Goal: Find specific page/section: Find specific page/section

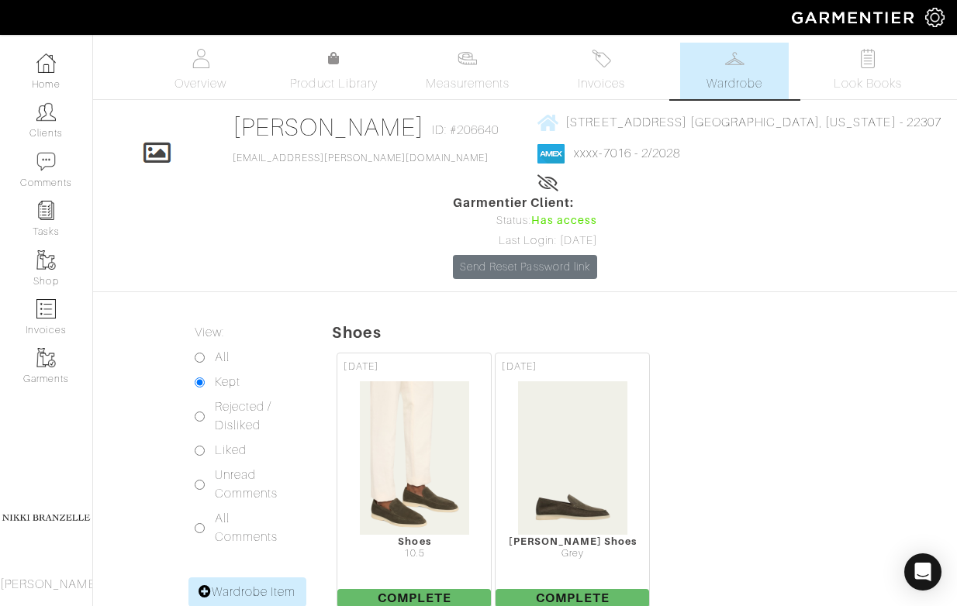
scroll to position [913, 0]
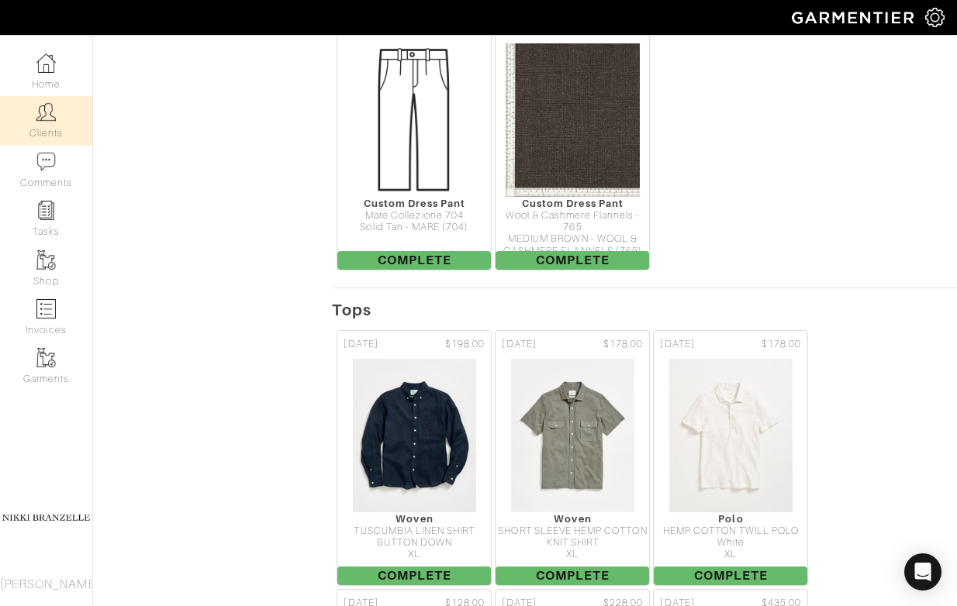
click at [39, 119] on img at bounding box center [45, 111] width 19 height 19
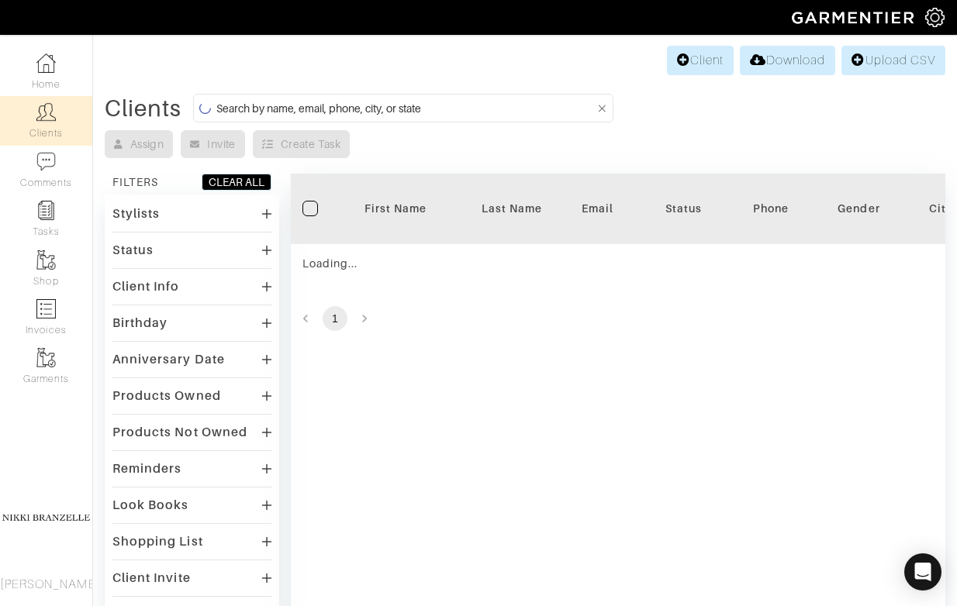
click at [294, 102] on input at bounding box center [405, 107] width 378 height 19
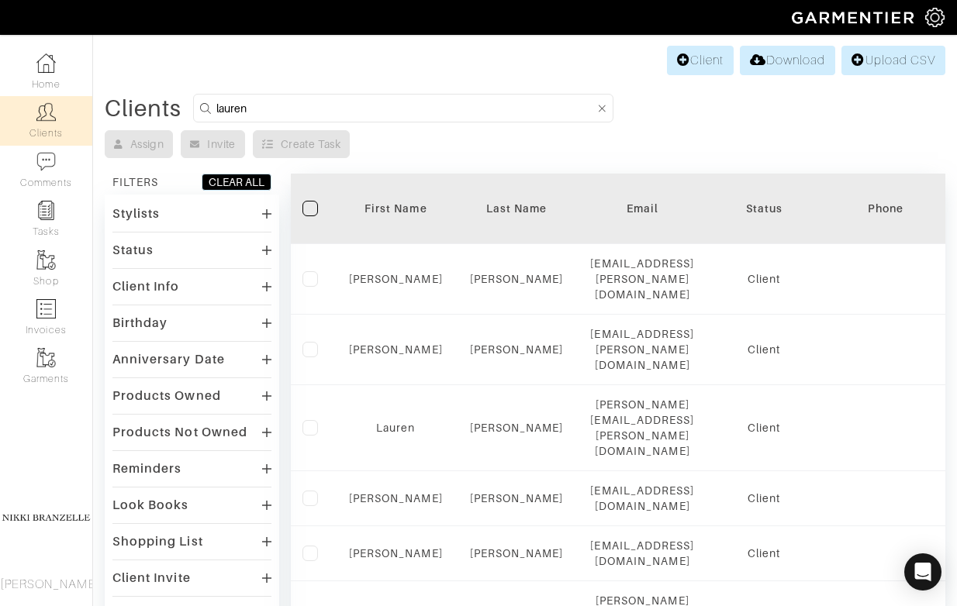
type input "lauren"
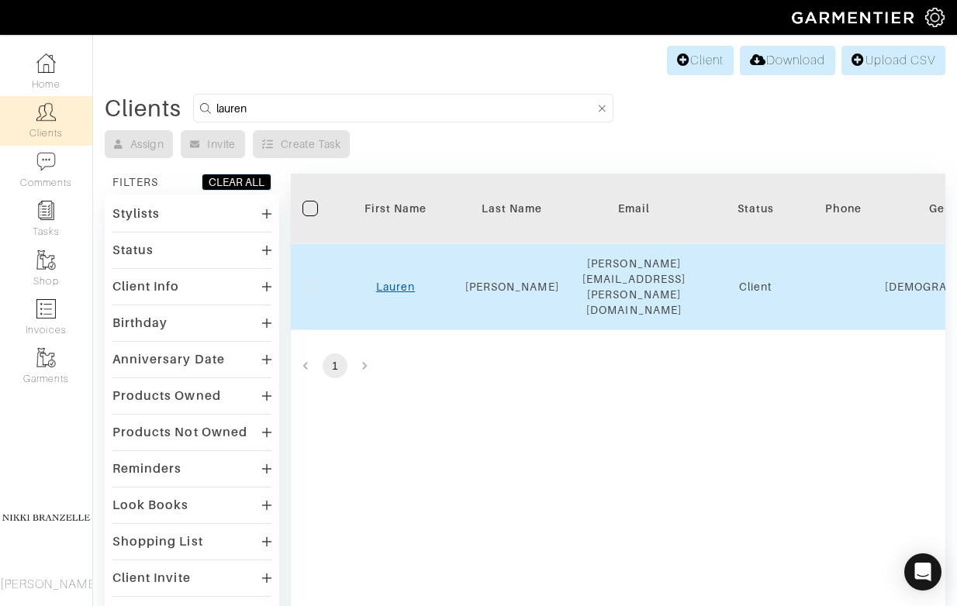
click at [411, 281] on link "Lauren" at bounding box center [395, 287] width 39 height 12
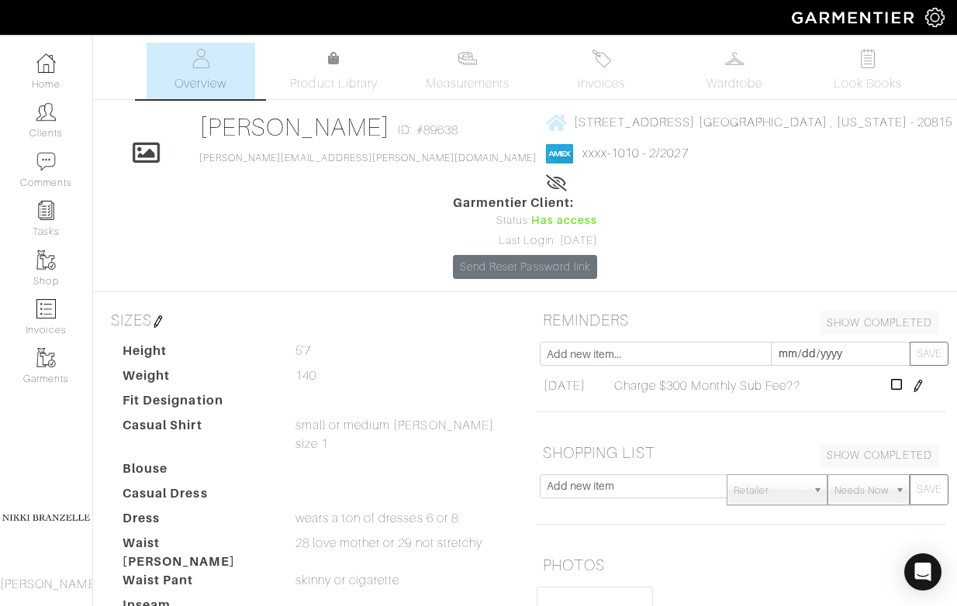
scroll to position [286, 0]
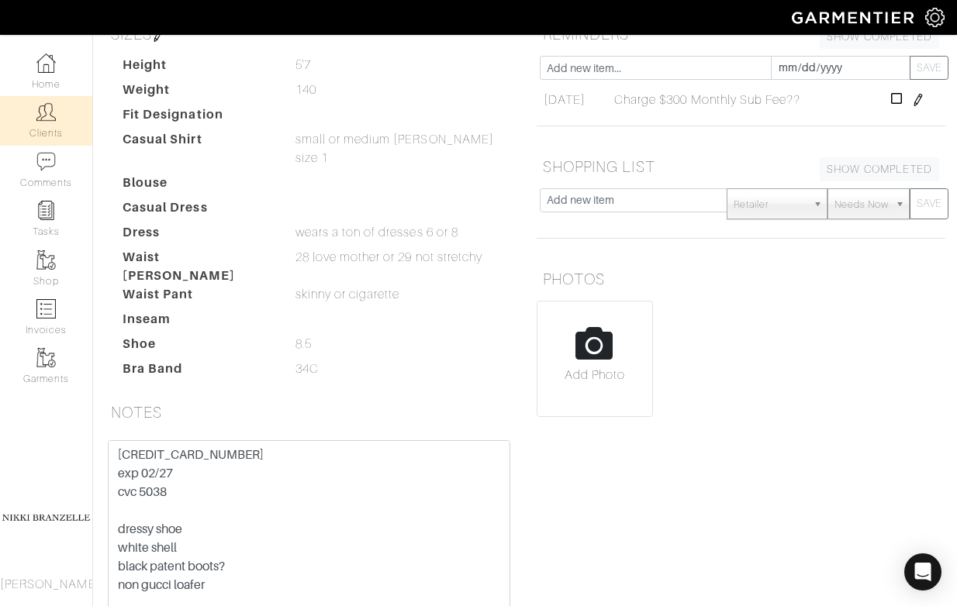
click at [50, 121] on img at bounding box center [45, 111] width 19 height 19
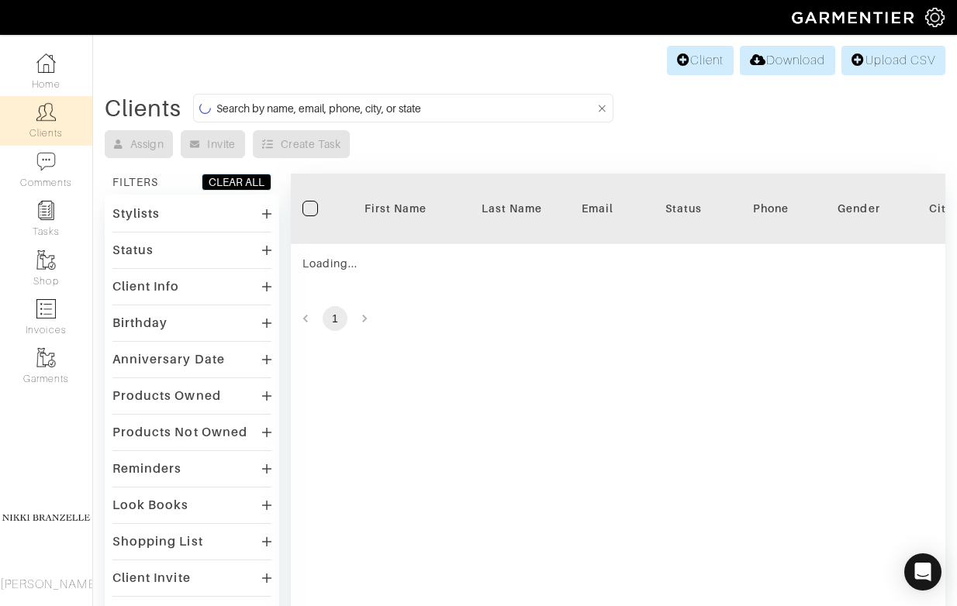
click at [307, 106] on input at bounding box center [405, 107] width 378 height 19
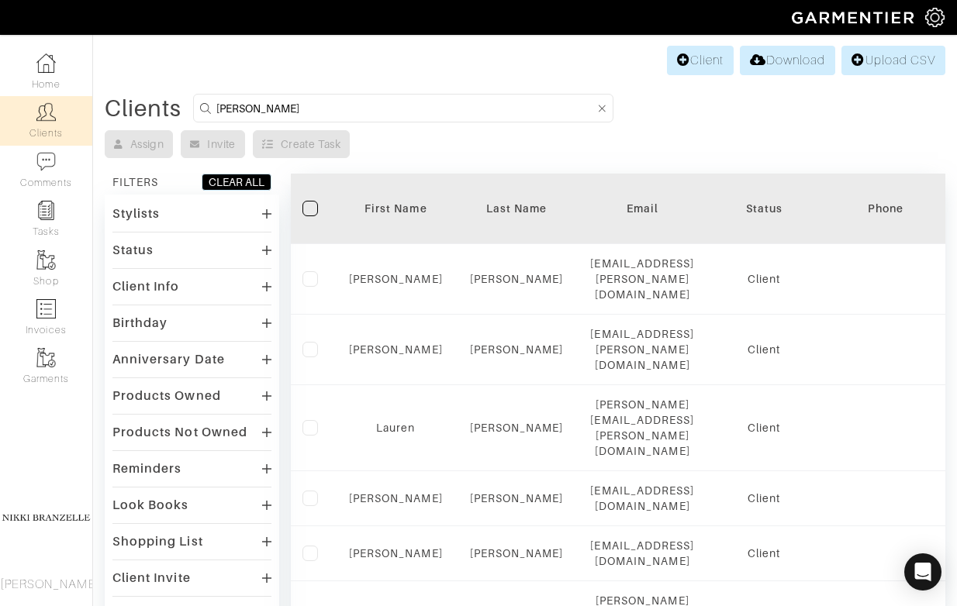
type input "leslie"
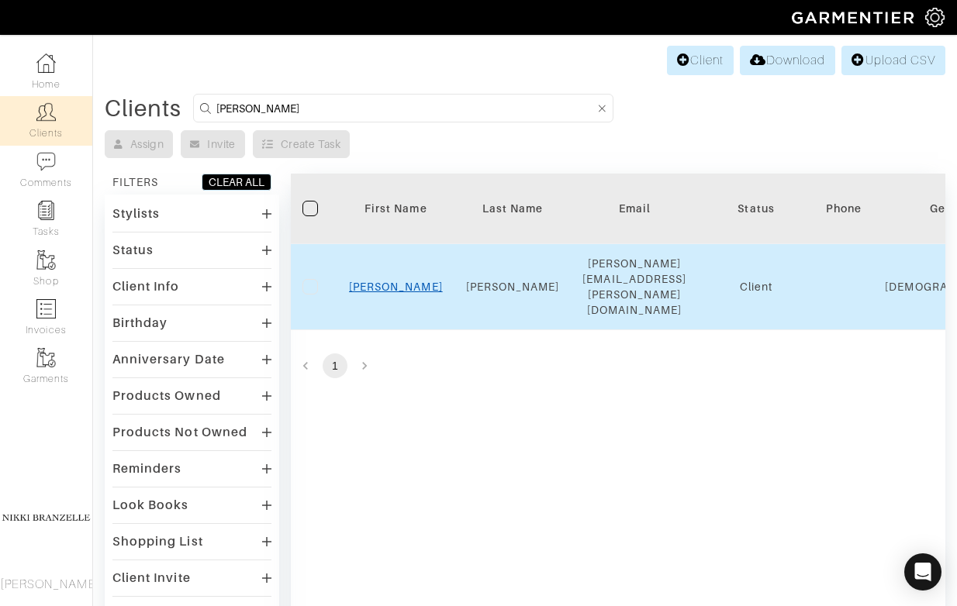
click at [395, 281] on link "Leslie" at bounding box center [396, 287] width 94 height 12
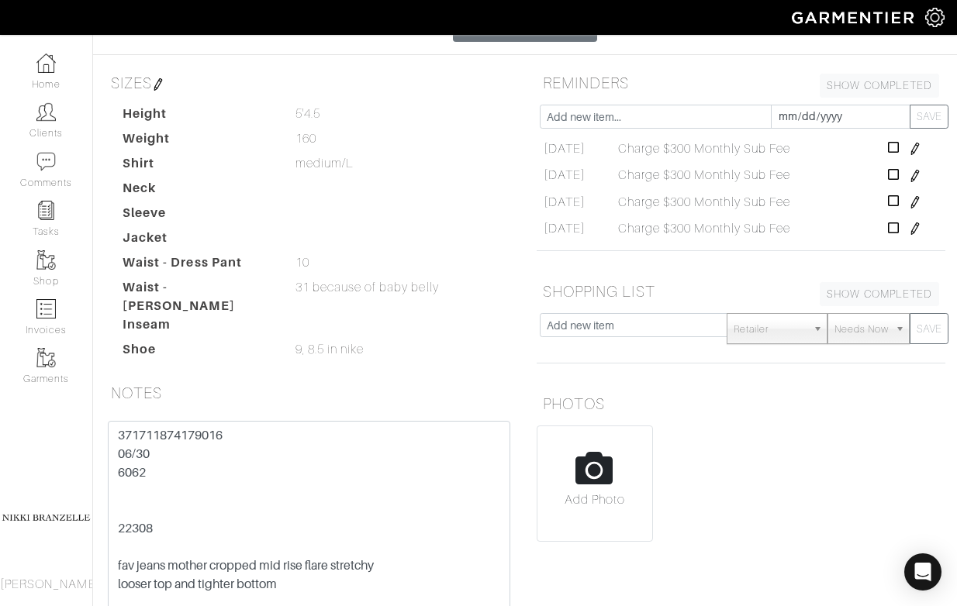
scroll to position [285, 0]
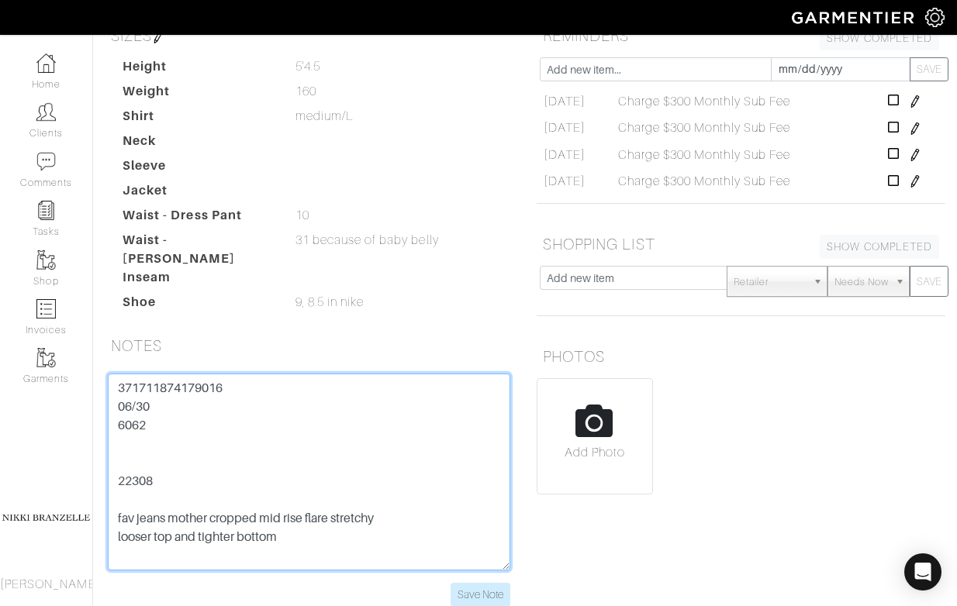
click at [206, 374] on textarea "371711874179016 06/30 6062 22308 fav jeans mother cropped mid rise flare stretc…" at bounding box center [309, 472] width 403 height 197
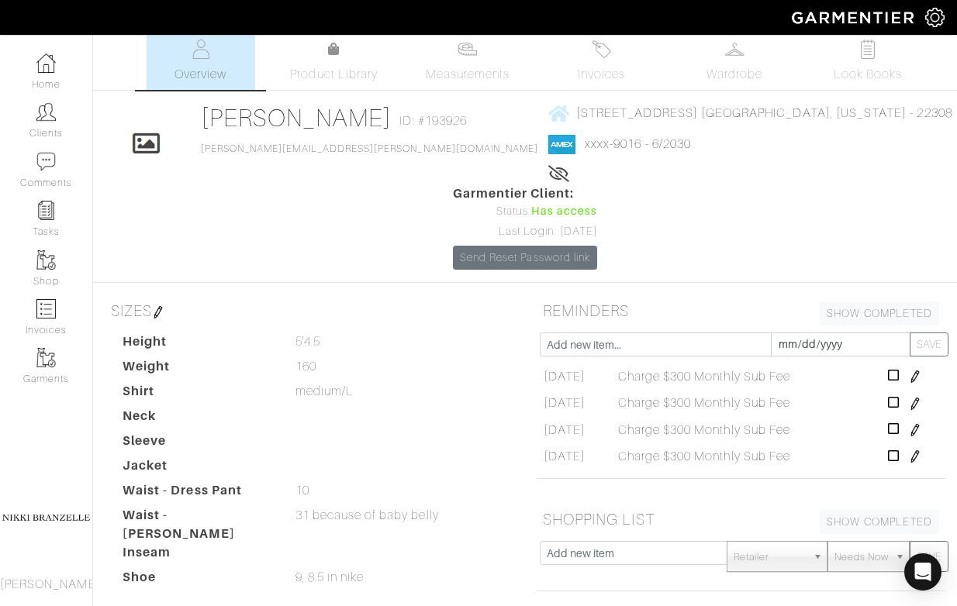
scroll to position [0, 0]
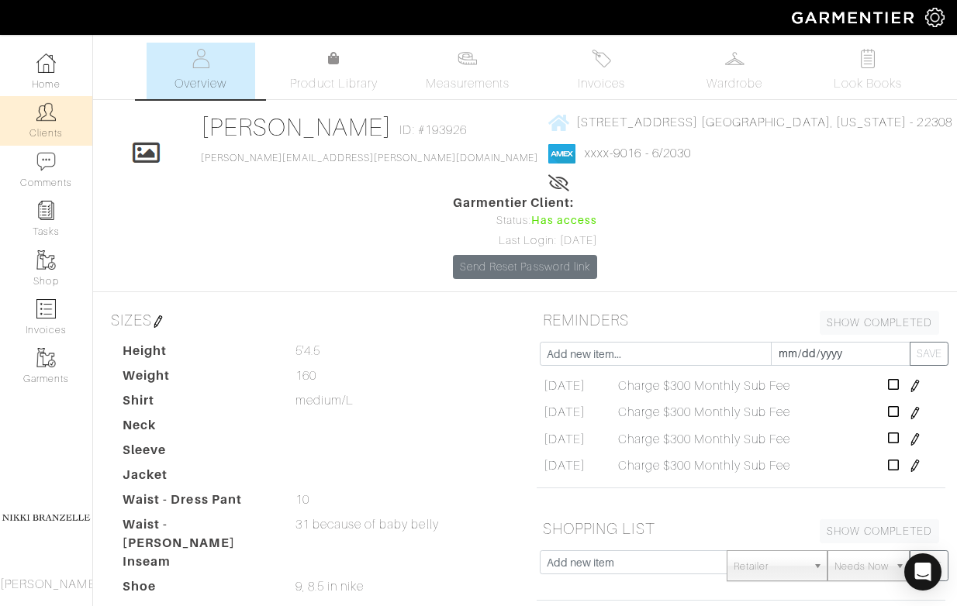
click at [50, 116] on img at bounding box center [45, 111] width 19 height 19
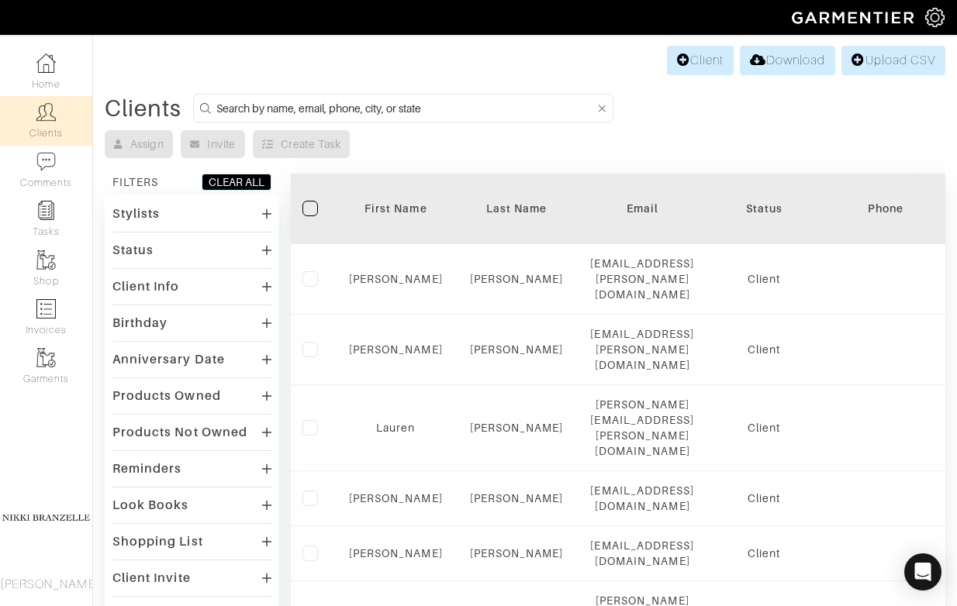
click at [368, 110] on input at bounding box center [405, 107] width 378 height 19
type input "[PERSON_NAME]"
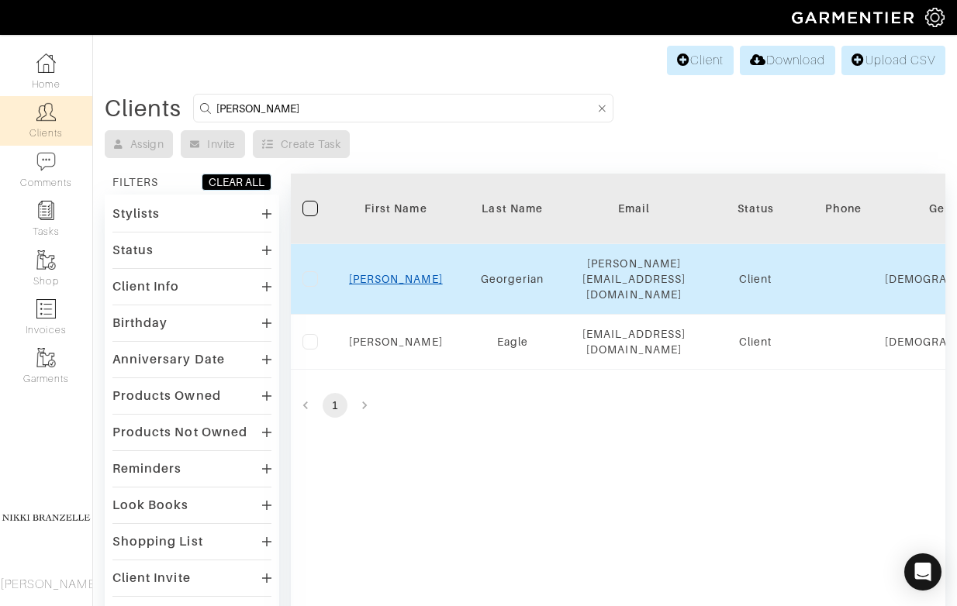
click at [403, 273] on link "[PERSON_NAME]" at bounding box center [396, 279] width 94 height 12
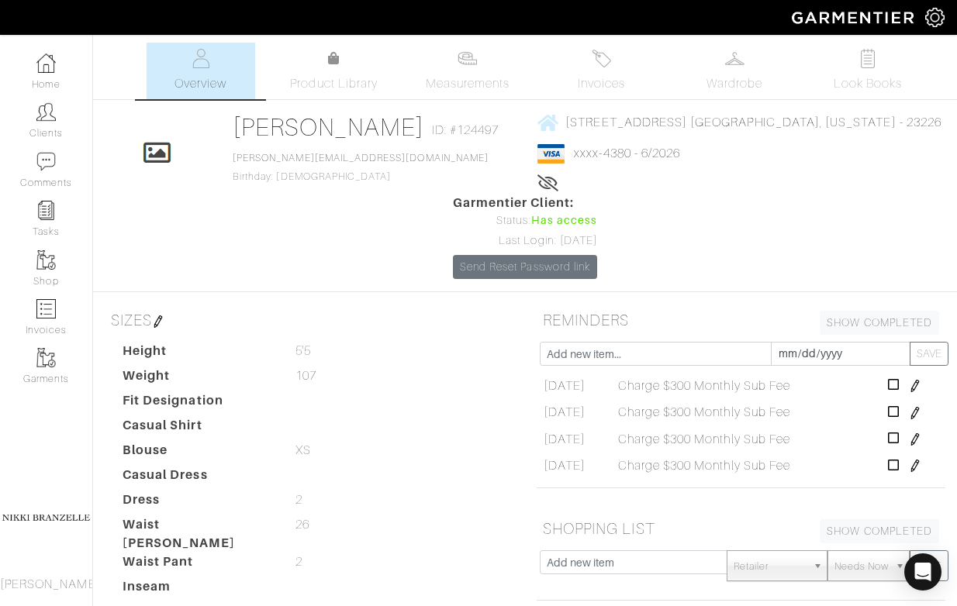
scroll to position [305, 0]
